Goal: Task Accomplishment & Management: Manage account settings

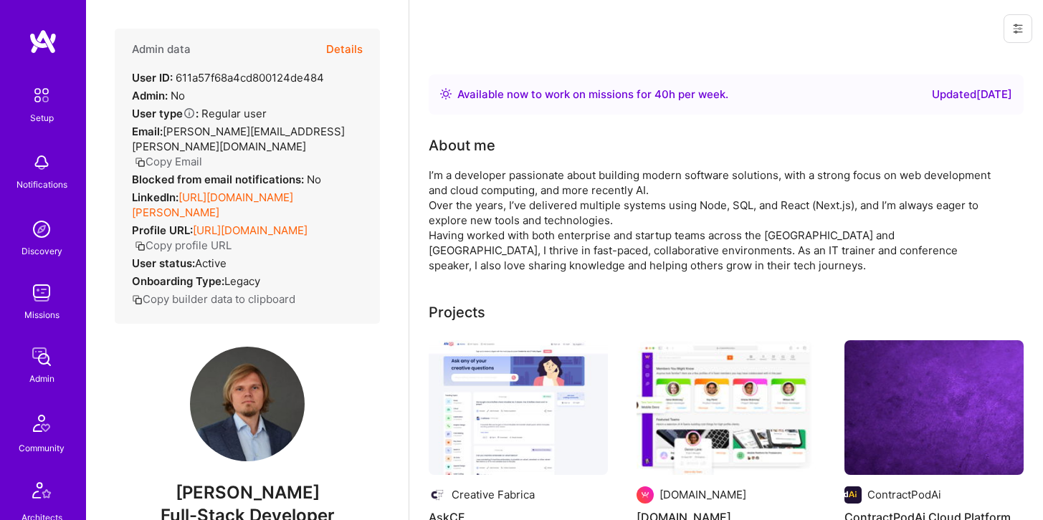
click at [344, 49] on button "Details" at bounding box center [344, 50] width 37 height 42
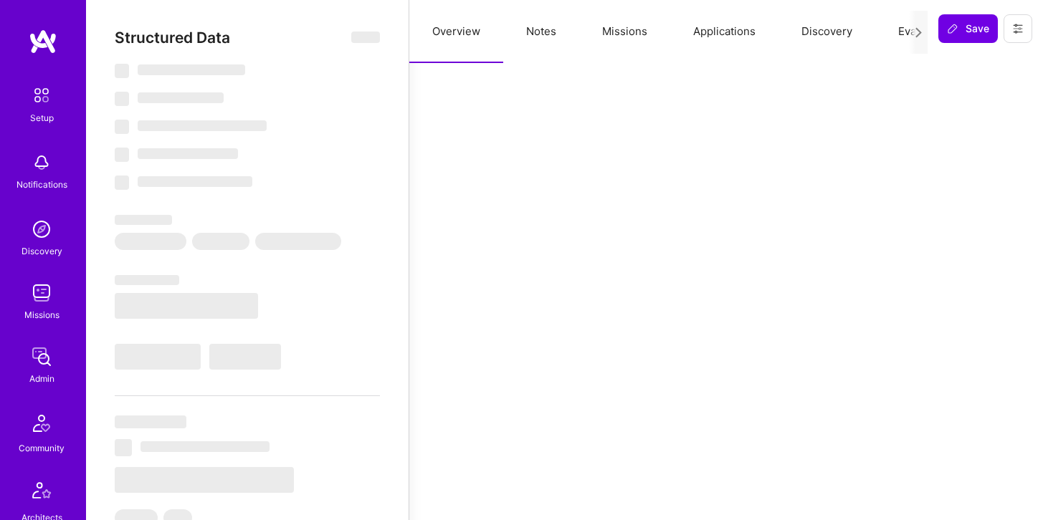
click at [715, 29] on button "Applications" at bounding box center [724, 31] width 108 height 63
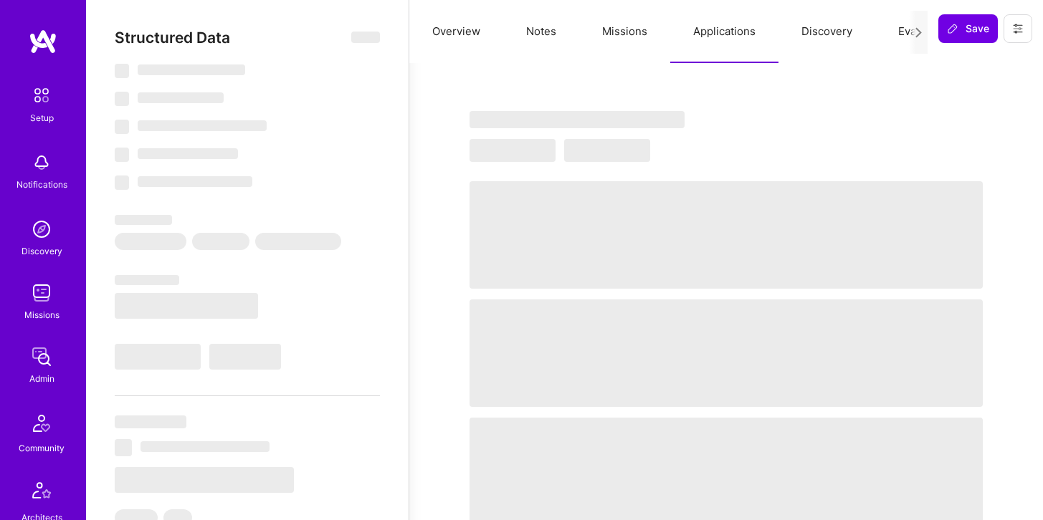
select select "Right Now"
select select "5"
select select "7"
select select "6"
select select "7"
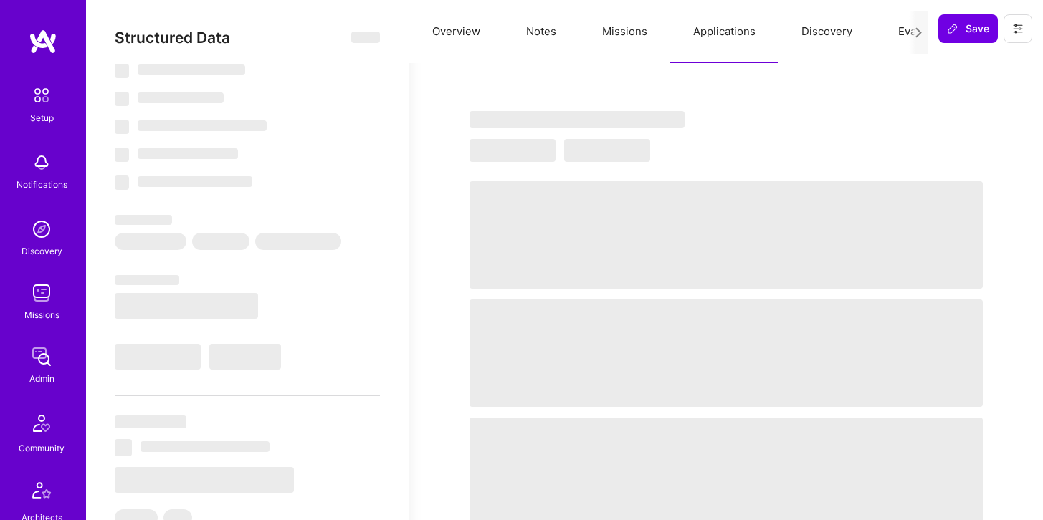
select select "PL"
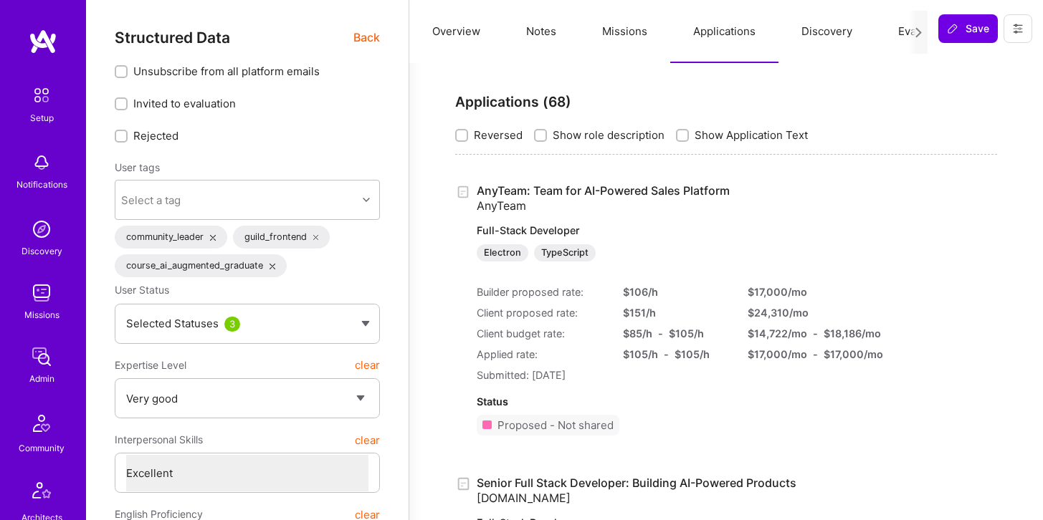
click at [361, 36] on span "Back" at bounding box center [366, 38] width 27 height 18
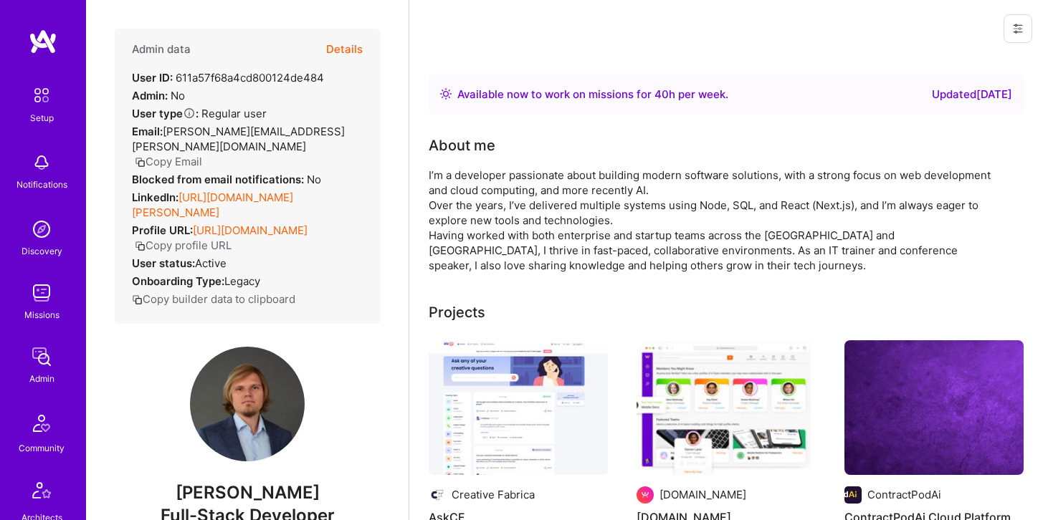
click at [346, 47] on button "Details" at bounding box center [344, 50] width 37 height 42
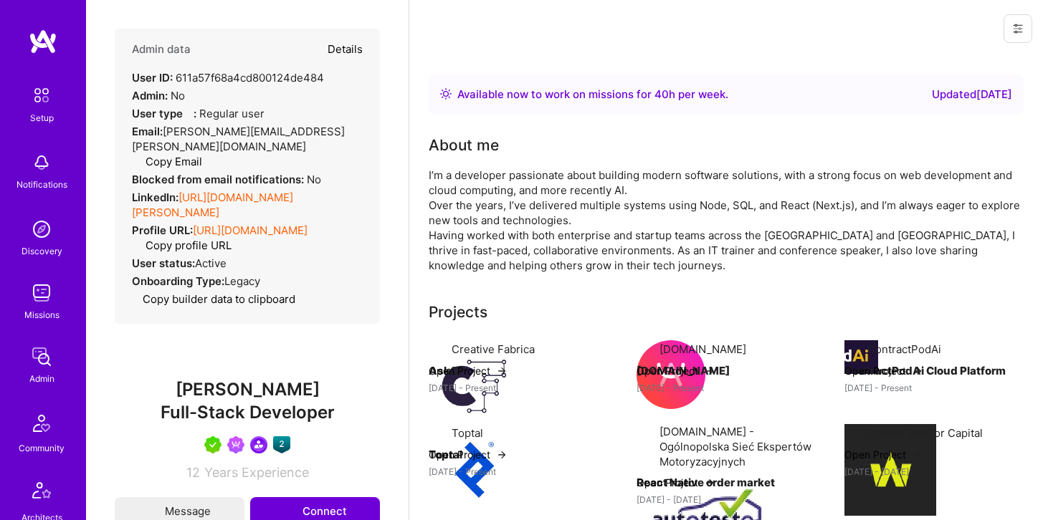
type textarea "x"
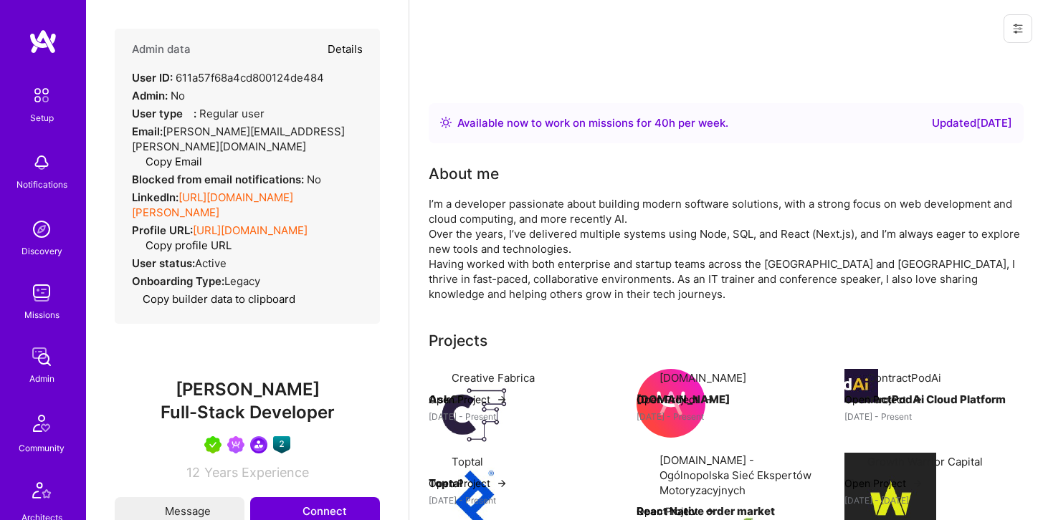
select select "5"
select select "7"
select select "6"
select select "7"
select select "PL"
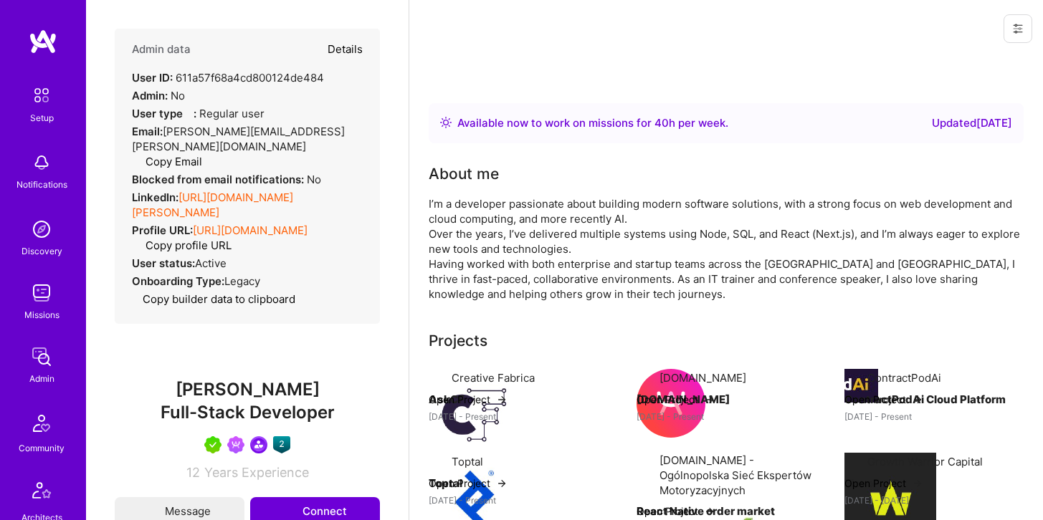
select select "Right Now"
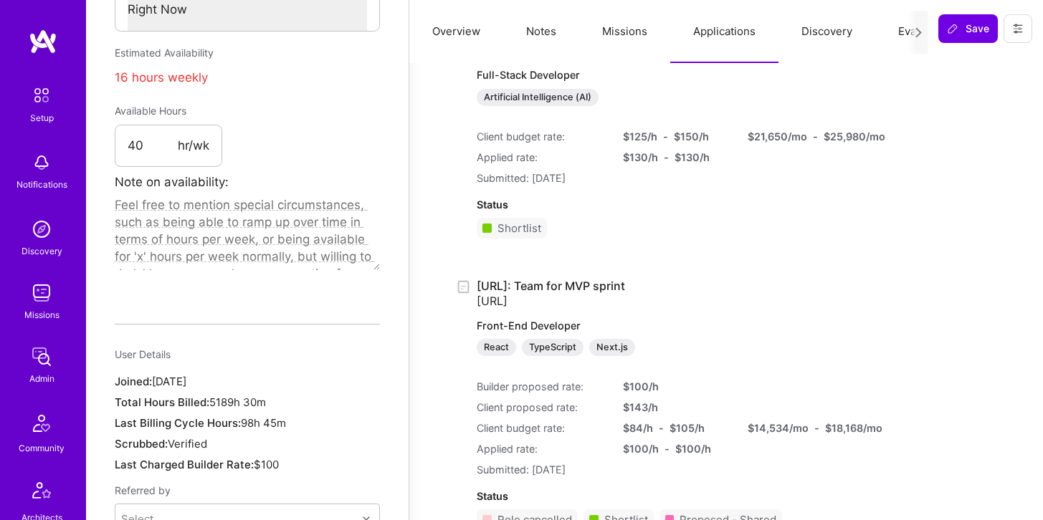
scroll to position [837, 0]
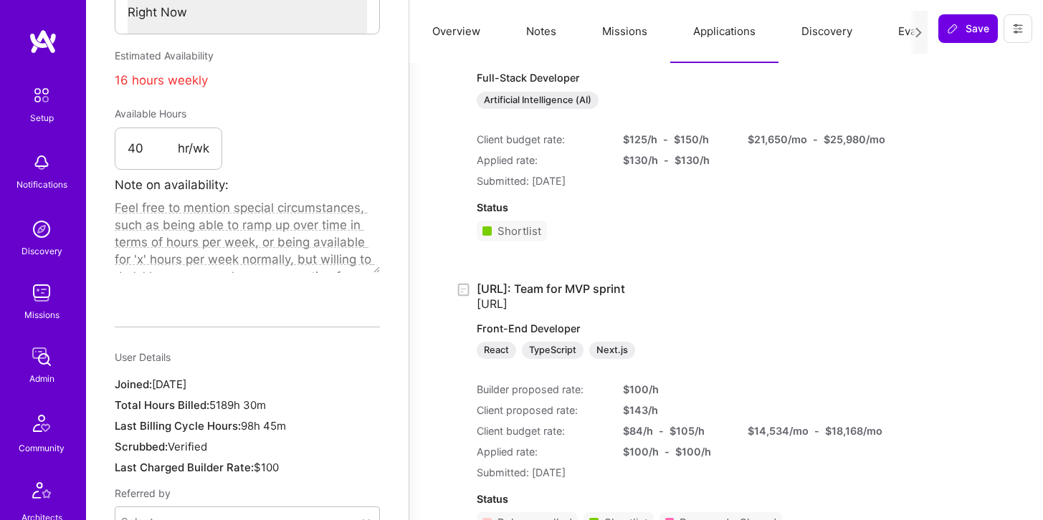
click at [642, 31] on button "Missions" at bounding box center [624, 31] width 91 height 63
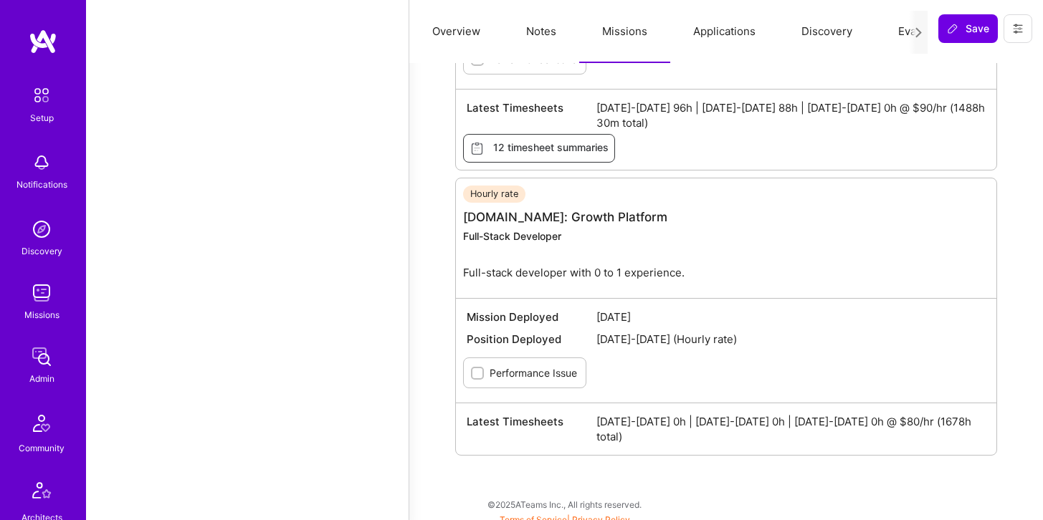
scroll to position [1612, 0]
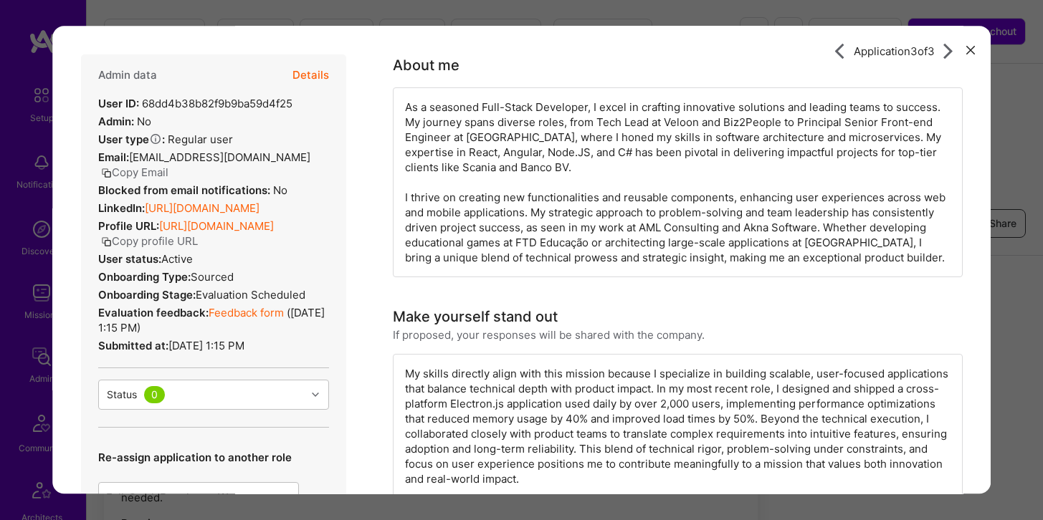
scroll to position [2380, 0]
click at [482, 14] on div "Application 3 of 3 Admin data Details User ID: 68dd4b38b82f9b9ba59d4f25 Admin: …" at bounding box center [521, 260] width 1043 height 520
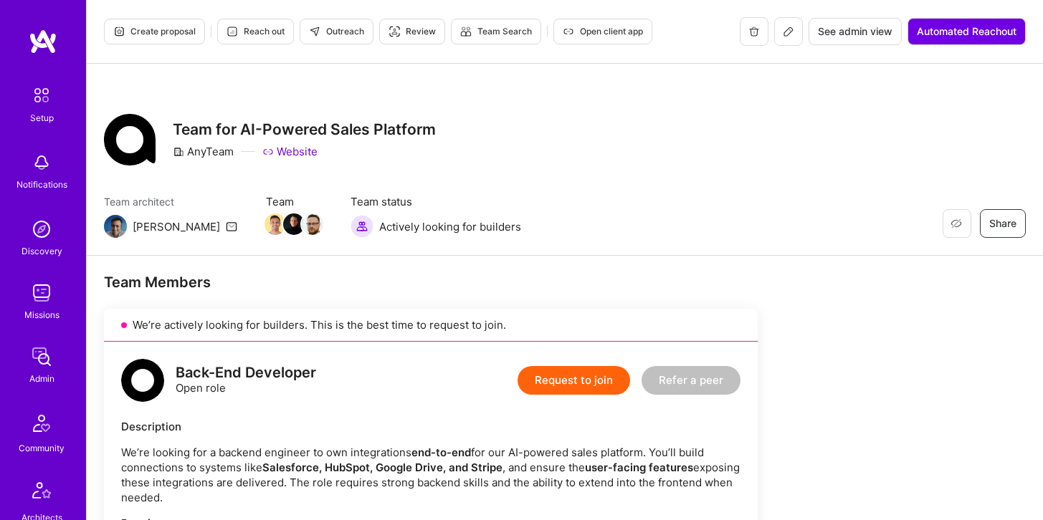
click at [789, 37] on icon at bounding box center [788, 31] width 11 height 11
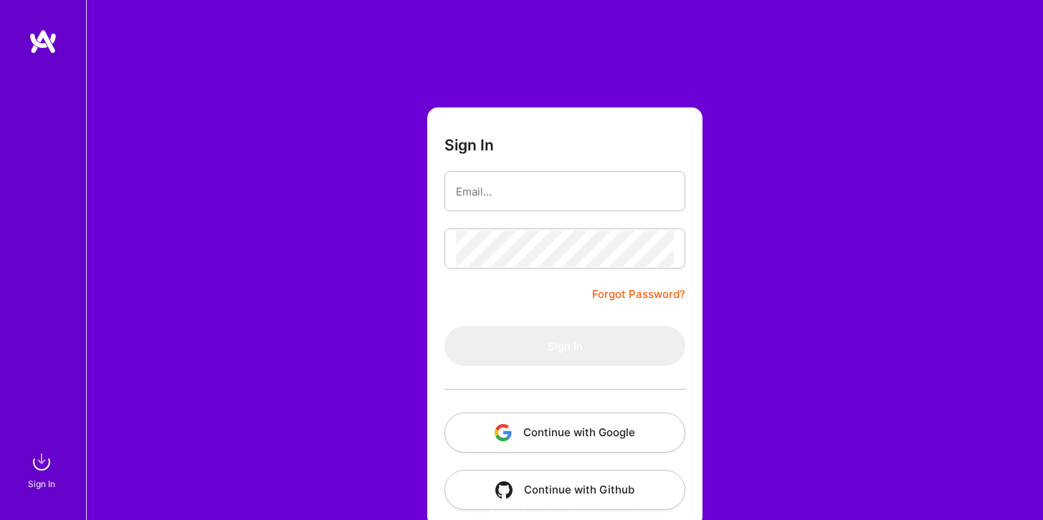
click at [537, 429] on button "Continue with Google" at bounding box center [564, 433] width 241 height 40
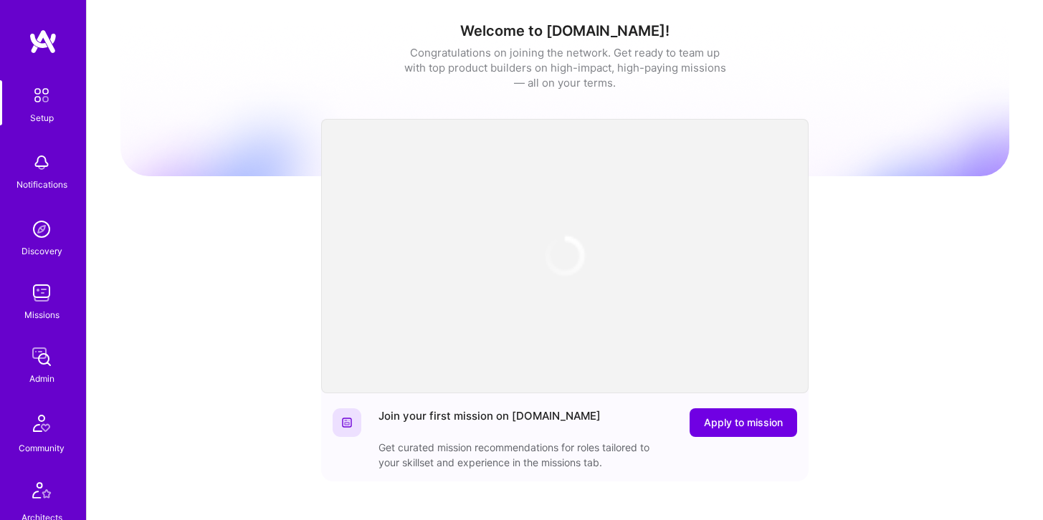
click at [41, 302] on img at bounding box center [41, 293] width 29 height 29
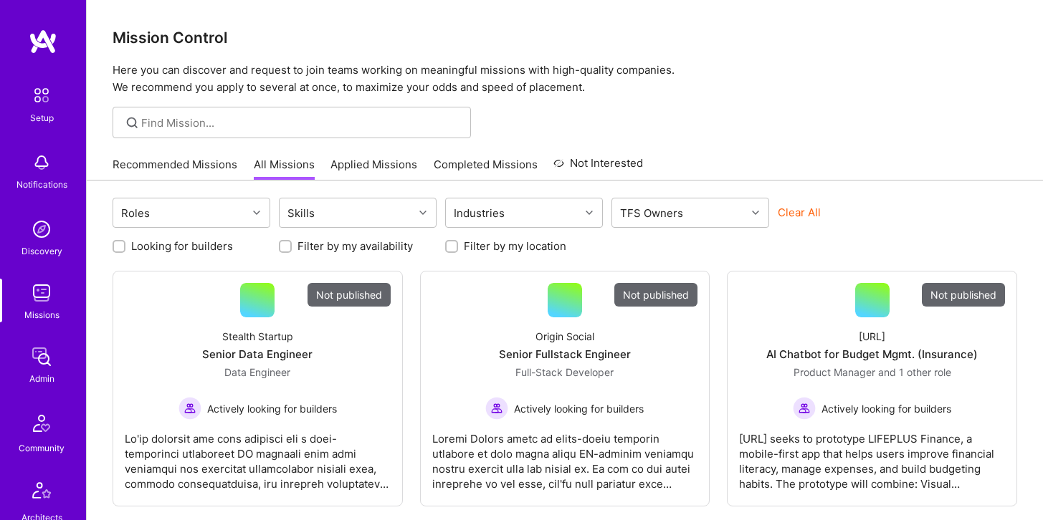
click at [258, 110] on div at bounding box center [292, 123] width 358 height 32
click at [253, 119] on input at bounding box center [300, 122] width 319 height 15
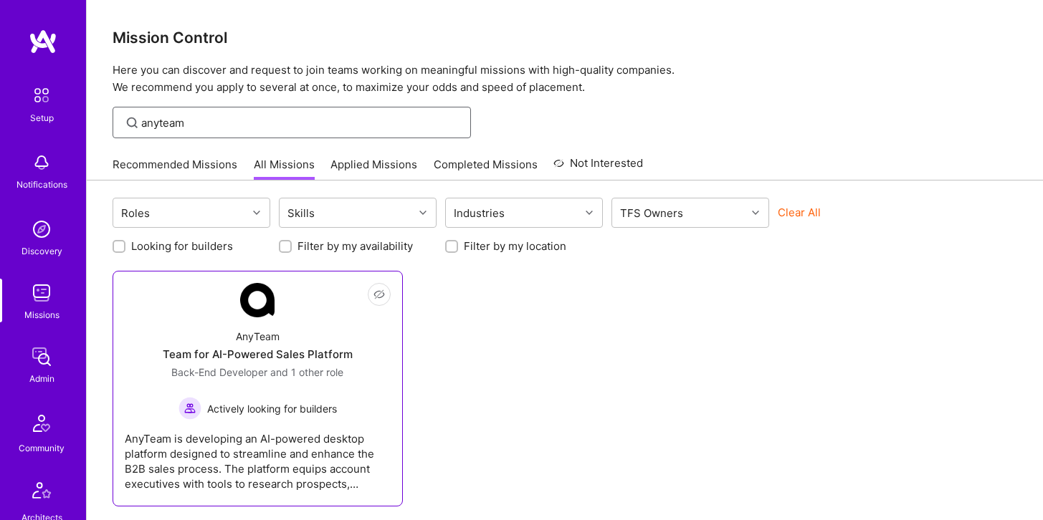
type input "anyteam"
click at [263, 320] on div "AnyTeam Team for AI-Powered Sales Platform Back-End Developer and 1 other role …" at bounding box center [258, 369] width 266 height 103
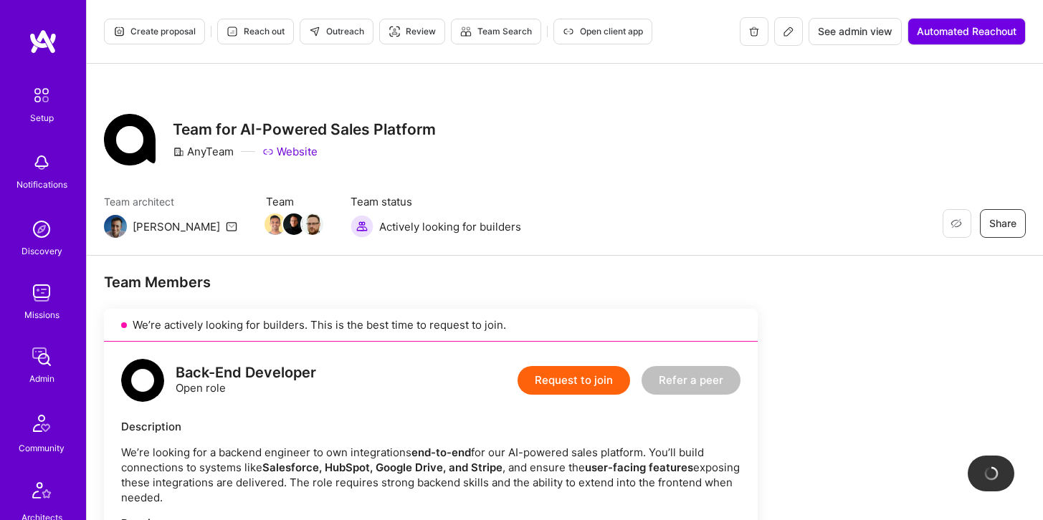
click at [787, 37] on button at bounding box center [788, 31] width 29 height 29
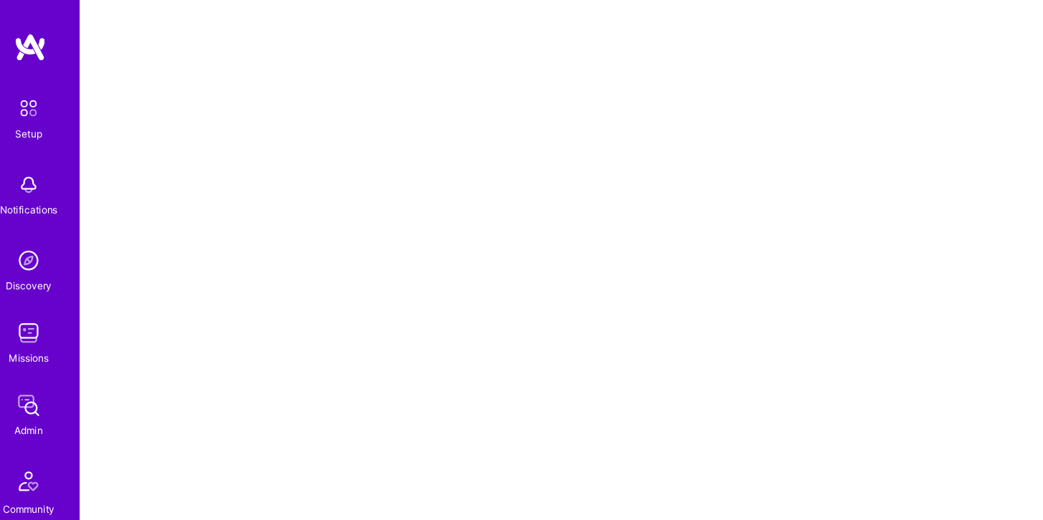
click at [45, 326] on div "Setup Notifications Discovery Missions Admin Community Architects Invite A.Guid…" at bounding box center [43, 461] width 86 height 763
click at [42, 296] on img at bounding box center [41, 293] width 29 height 29
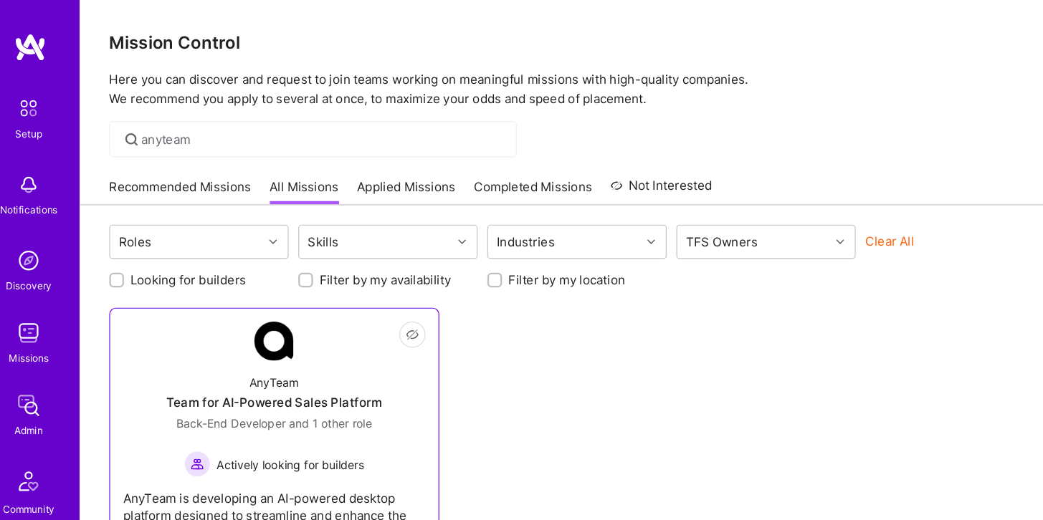
click at [240, 342] on div "AnyTeam" at bounding box center [258, 336] width 44 height 15
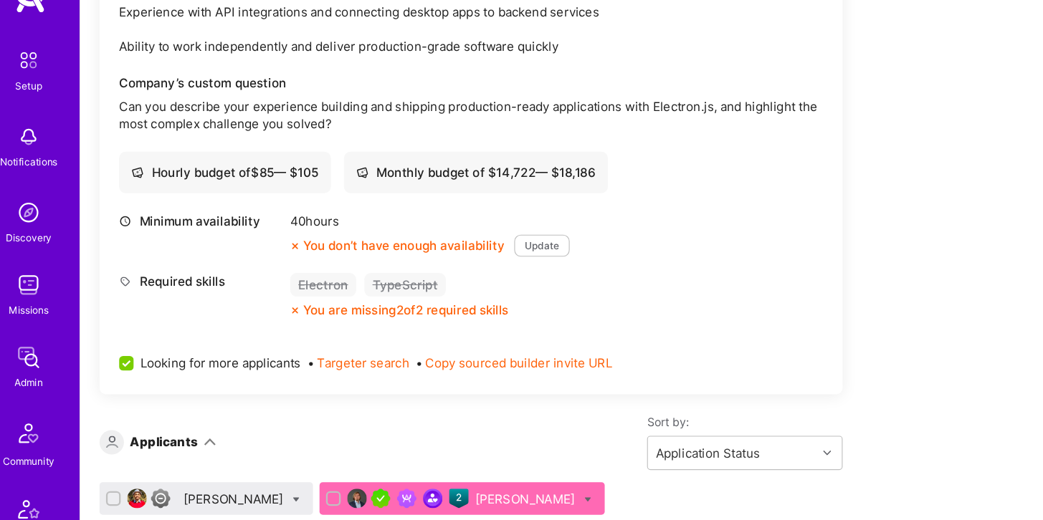
scroll to position [2027, 0]
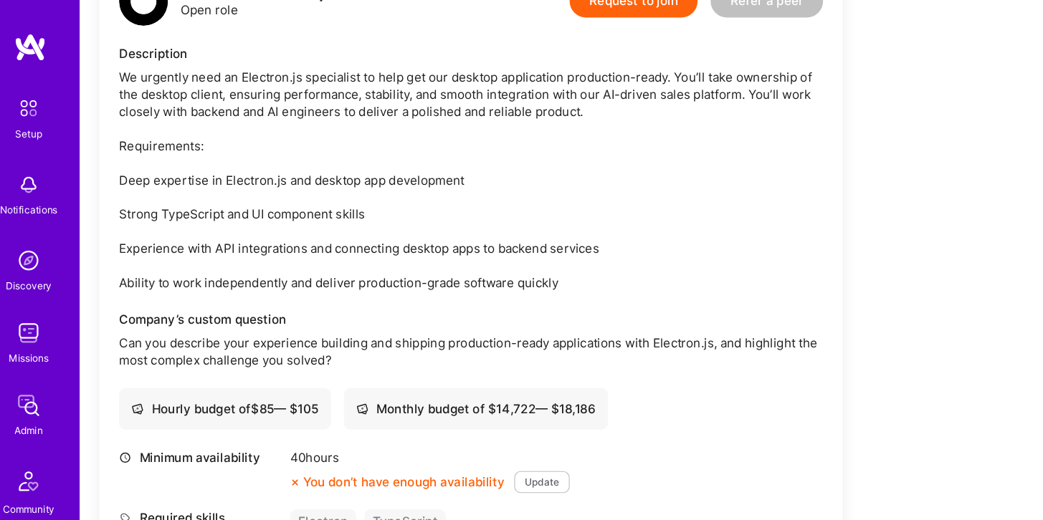
click at [472, 162] on div "We urgently need an Electron.js specialist to help get our desktop application …" at bounding box center [430, 159] width 619 height 196
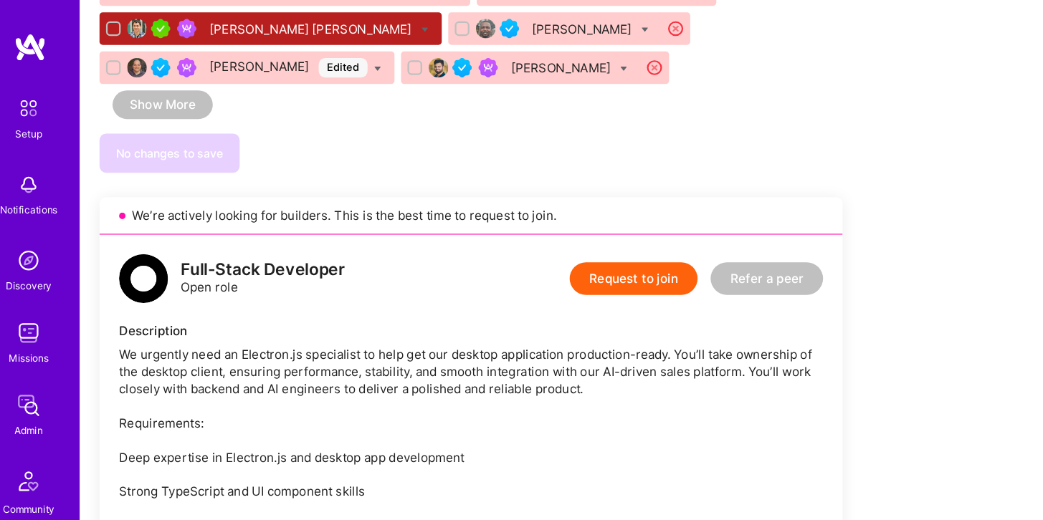
scroll to position [1839, 0]
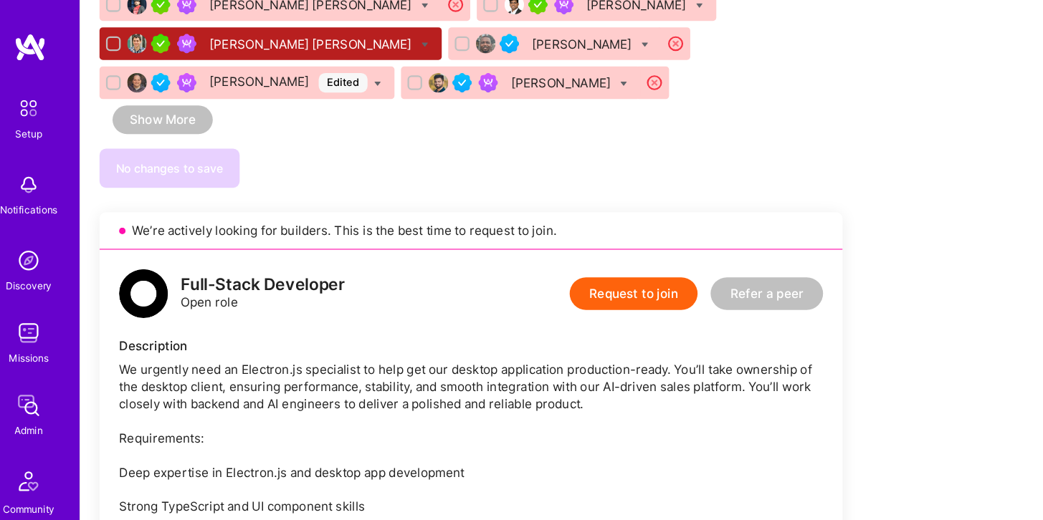
click at [433, 237] on div "Full-Stack Developer Open role Request to join Refer a peer" at bounding box center [430, 258] width 619 height 43
click at [305, 244] on div "Full-Stack Developer" at bounding box center [248, 251] width 144 height 15
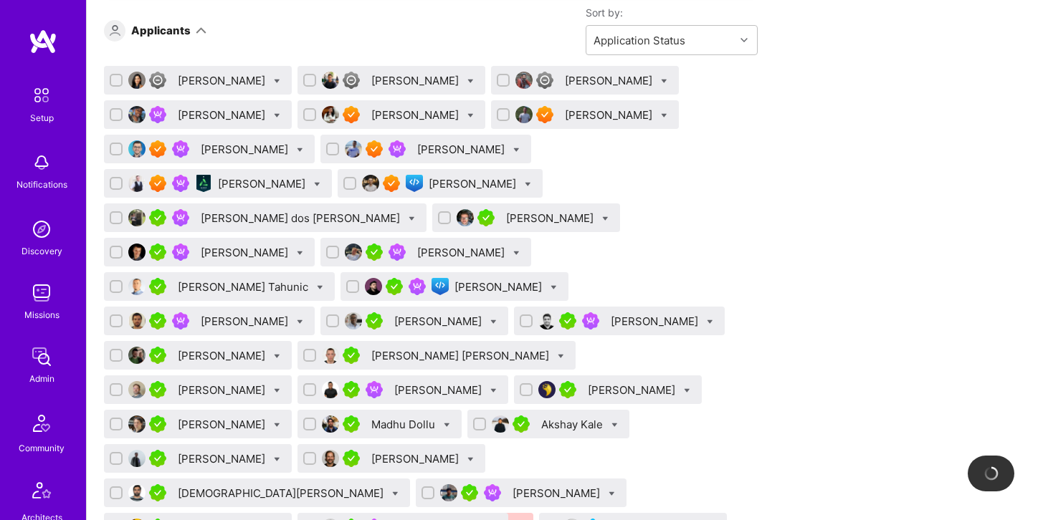
scroll to position [0, 0]
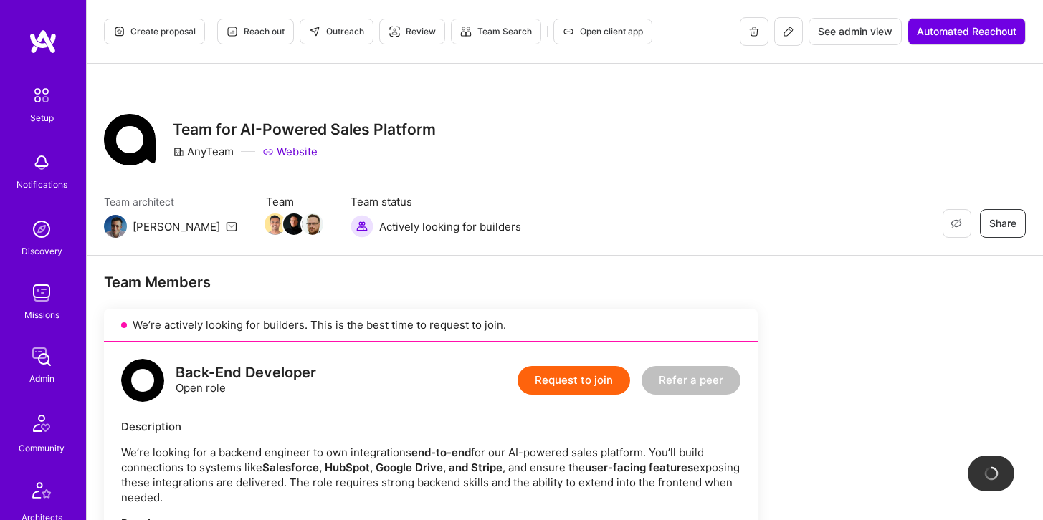
click at [785, 36] on icon at bounding box center [788, 31] width 11 height 11
